Goal: Information Seeking & Learning: Find specific fact

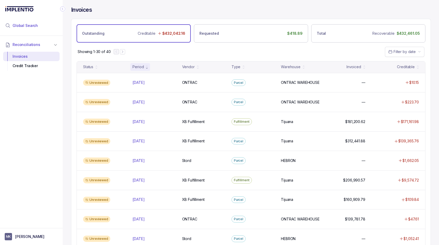
click at [29, 27] on span "Global Search" at bounding box center [25, 25] width 25 height 5
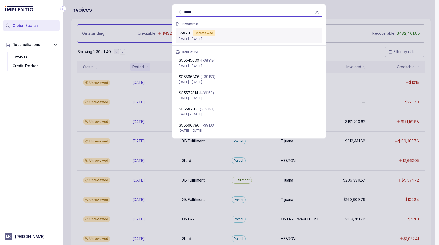
type input "*****"
click at [210, 32] on div "Unreviewed" at bounding box center [204, 33] width 23 height 6
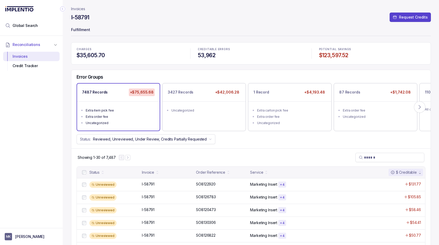
click at [339, 29] on p "Fulfillment" at bounding box center [251, 30] width 360 height 10
click at [336, 29] on p "Fulfillment" at bounding box center [251, 30] width 360 height 10
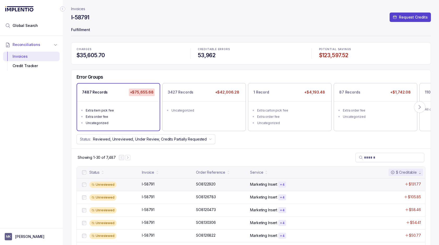
click at [255, 187] on div "Marketing Insert + 4" at bounding box center [308, 185] width 117 height 6
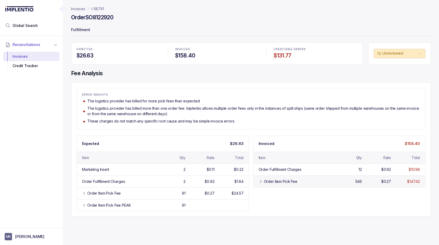
click at [262, 183] on icon at bounding box center [261, 182] width 4 height 4
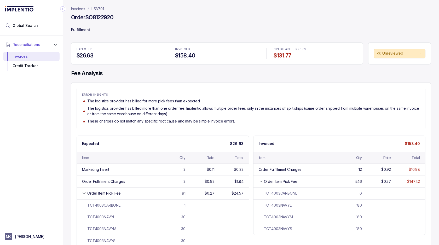
scroll to position [19, 0]
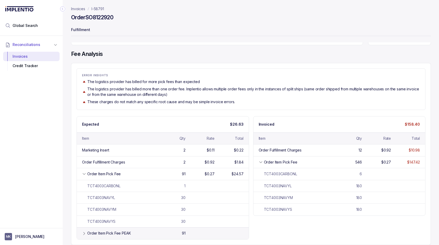
click at [90, 235] on div "Order Item Pick Fee PEAK" at bounding box center [109, 233] width 44 height 5
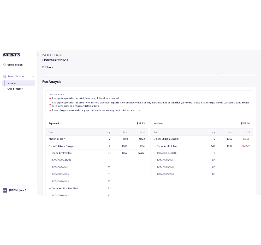
scroll to position [67, 0]
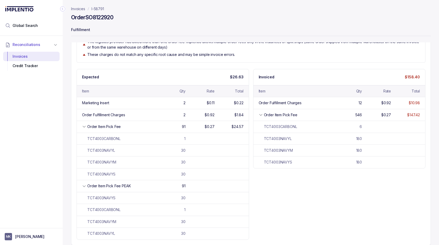
click at [364, 206] on div "Expected $26.63 Item Qty Rate Total Marketing Insert 2 $0.11 $0.22 Order Fulfil…" at bounding box center [251, 154] width 349 height 171
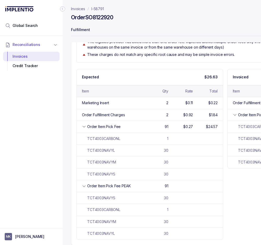
click at [226, 169] on div "Expected $26.63 Item Qty Rate Total Marketing Insert 2 $0.11 $0.22 Order Fulfil…" at bounding box center [226, 154] width 298 height 171
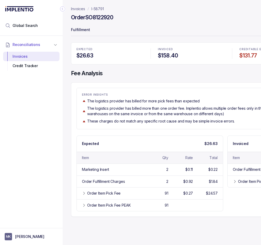
click at [198, 110] on p "The logistics provider has billed more than one order fee. Implentio allows mul…" at bounding box center [228, 111] width 282 height 11
click at [240, 179] on div "Order Item Pick Fee" at bounding box center [254, 181] width 33 height 5
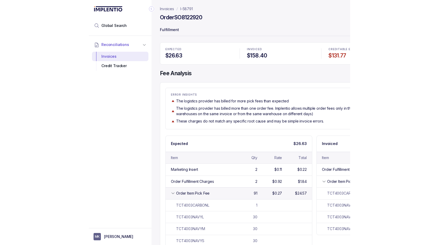
scroll to position [19, 0]
